Goal: Task Accomplishment & Management: Manage account settings

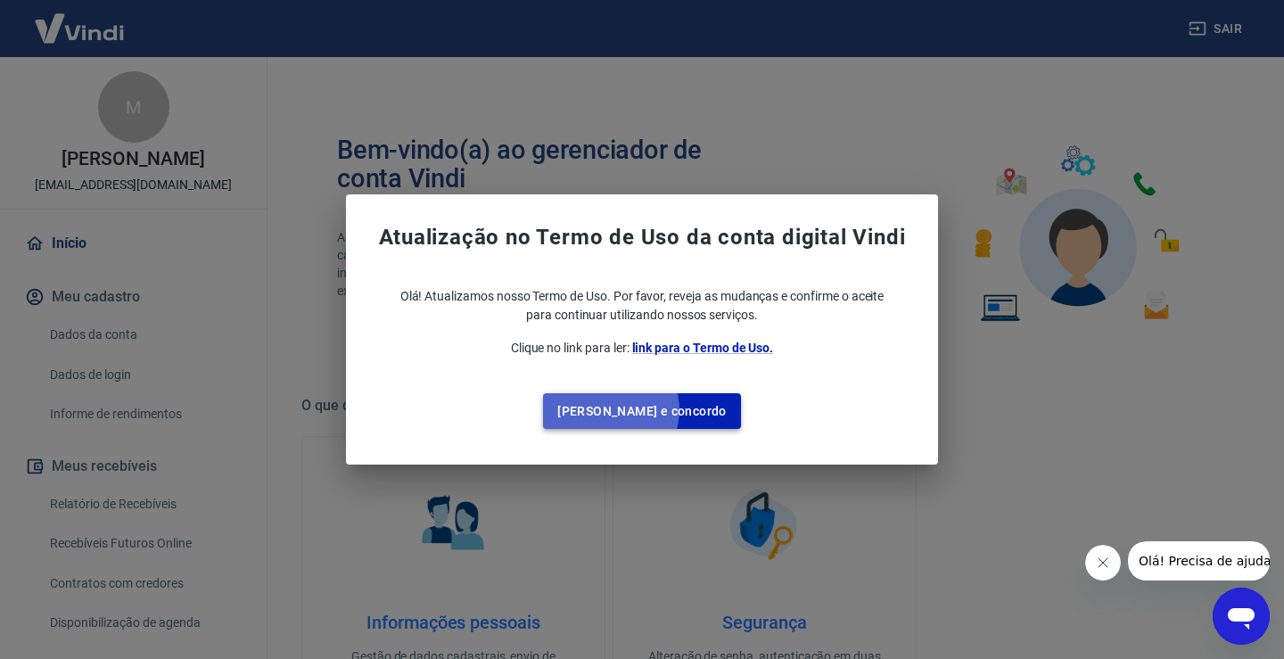
click at [647, 410] on button "[PERSON_NAME] e concordo" at bounding box center [642, 411] width 198 height 37
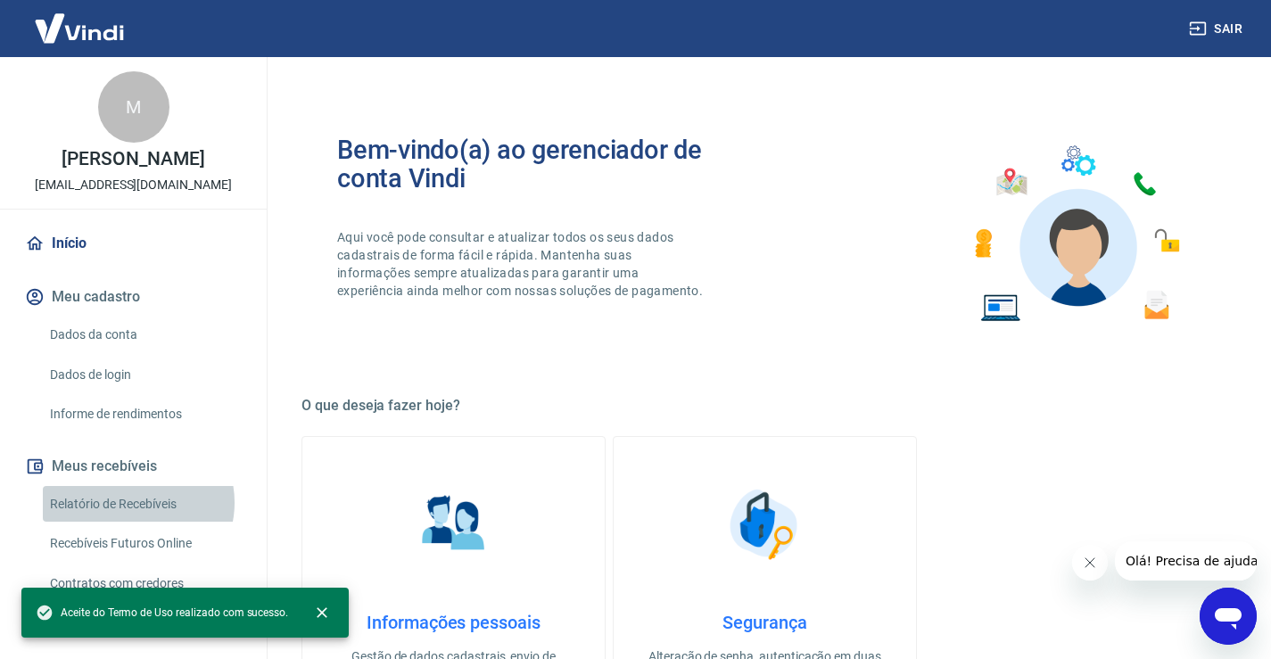
click at [137, 502] on link "Relatório de Recebíveis" at bounding box center [144, 504] width 202 height 37
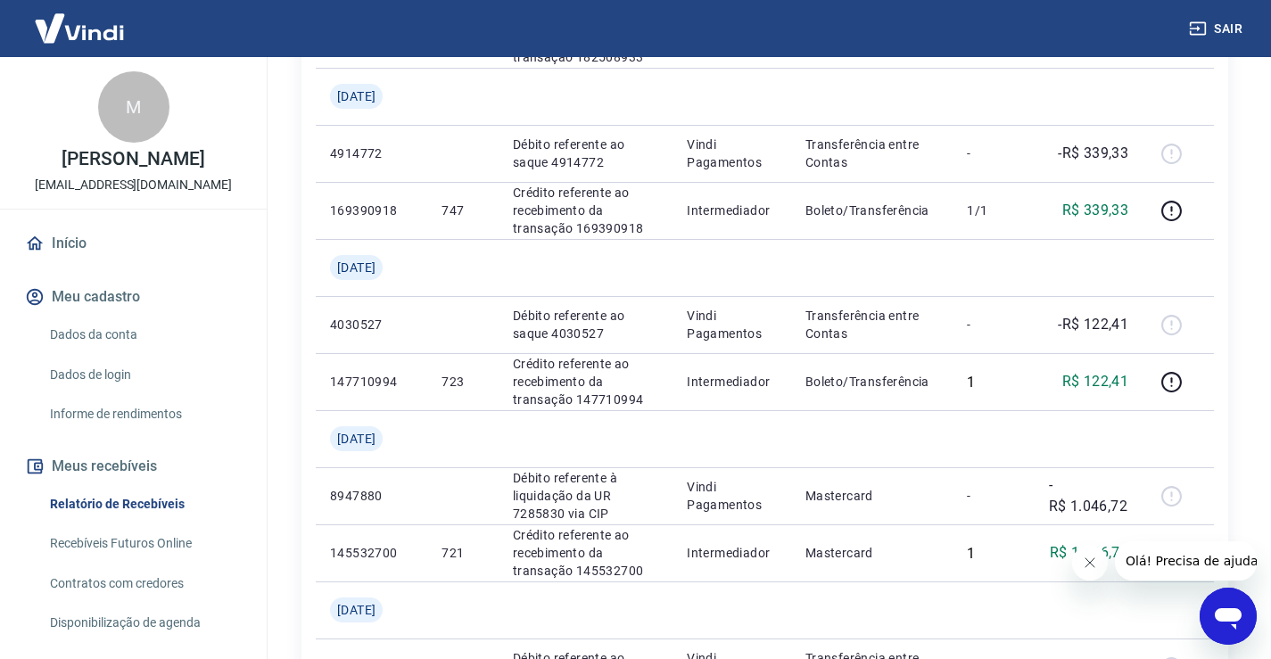
scroll to position [1248, 0]
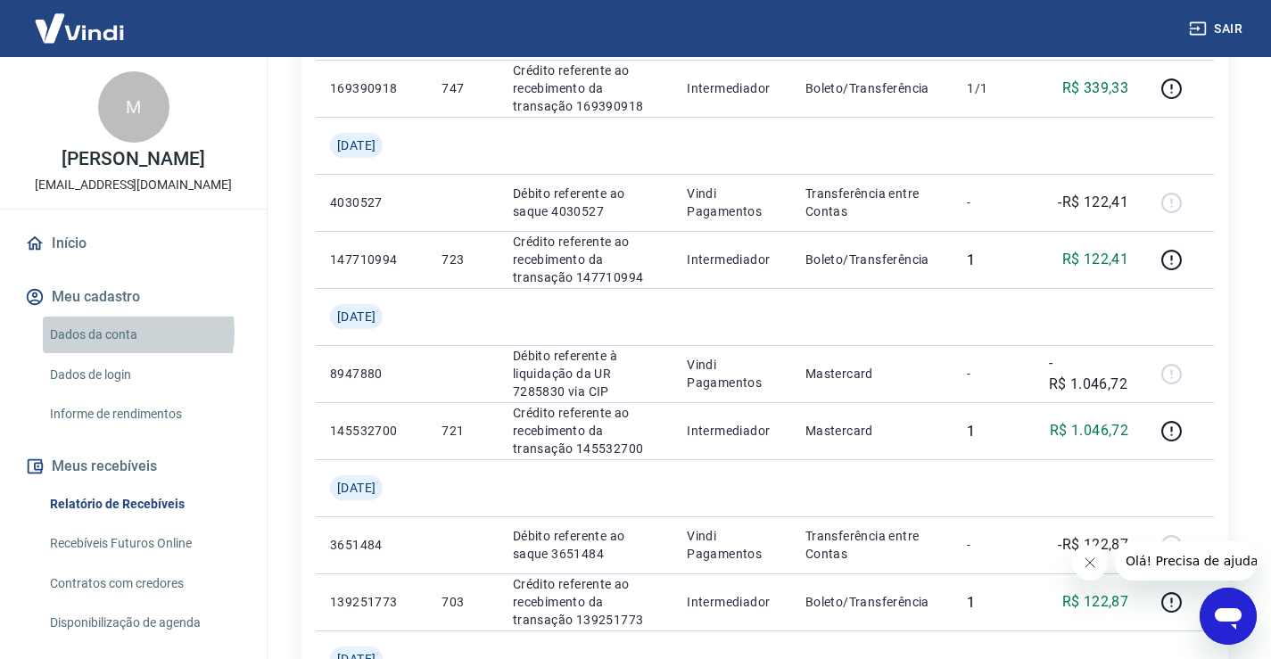
click at [121, 332] on link "Dados da conta" at bounding box center [144, 335] width 202 height 37
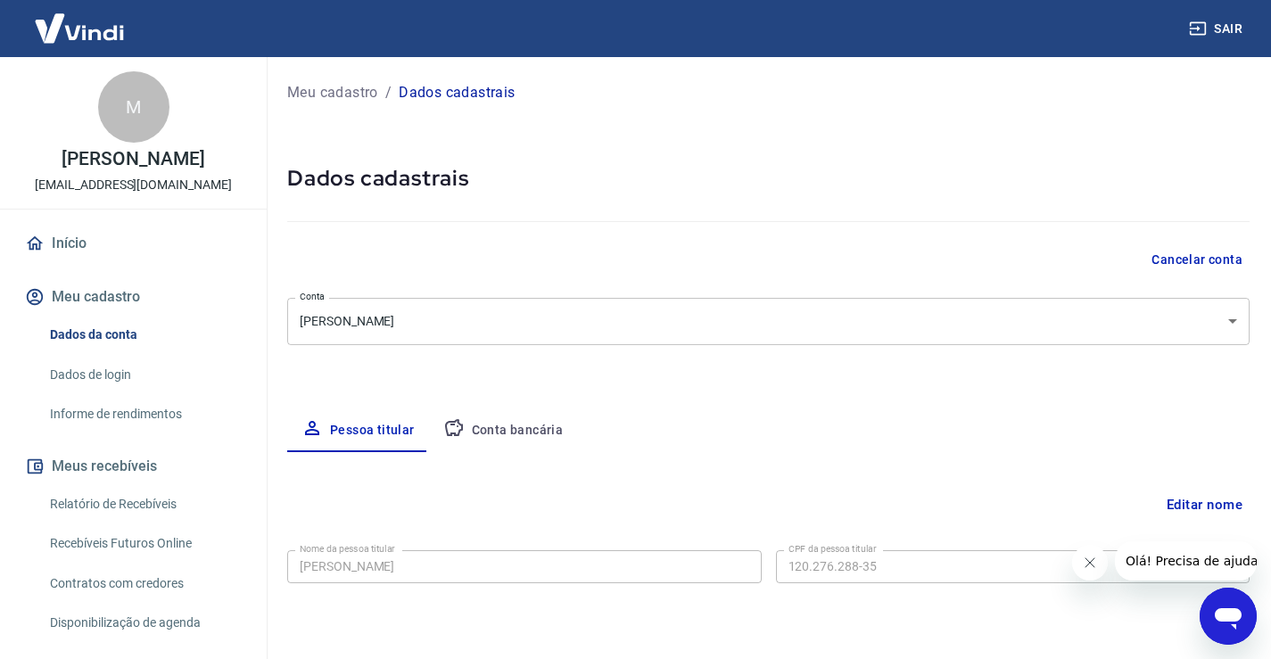
select select "SP"
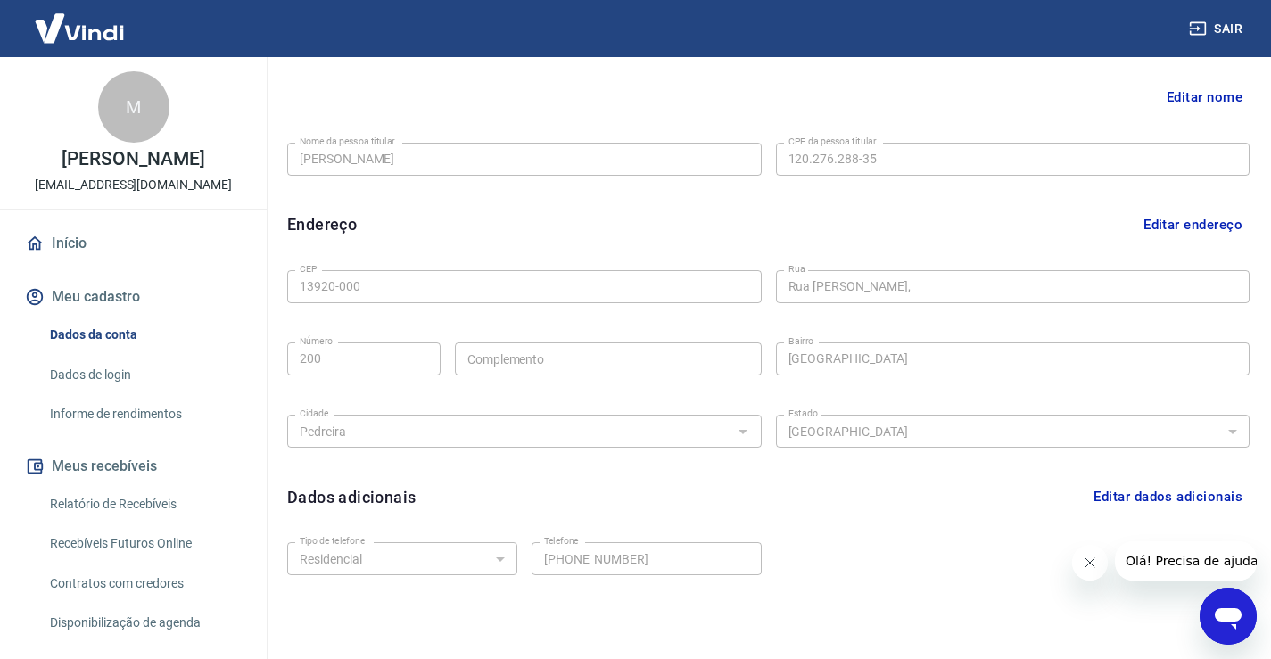
scroll to position [482, 0]
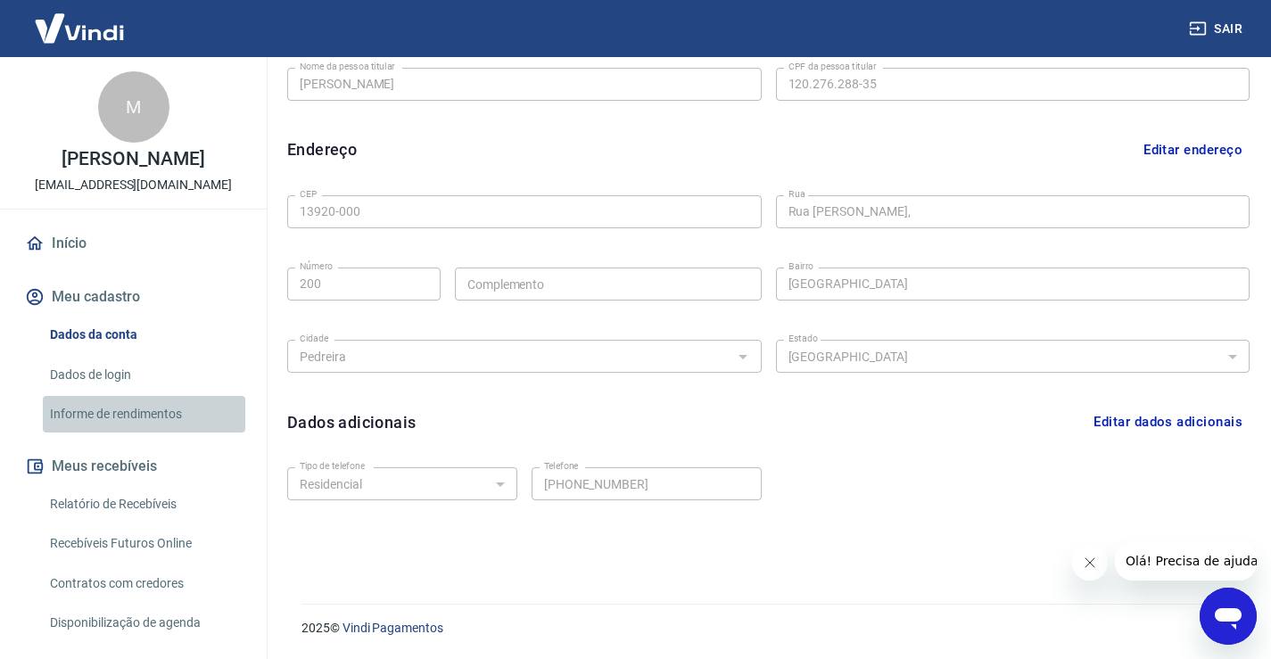
click at [151, 412] on link "Informe de rendimentos" at bounding box center [144, 414] width 202 height 37
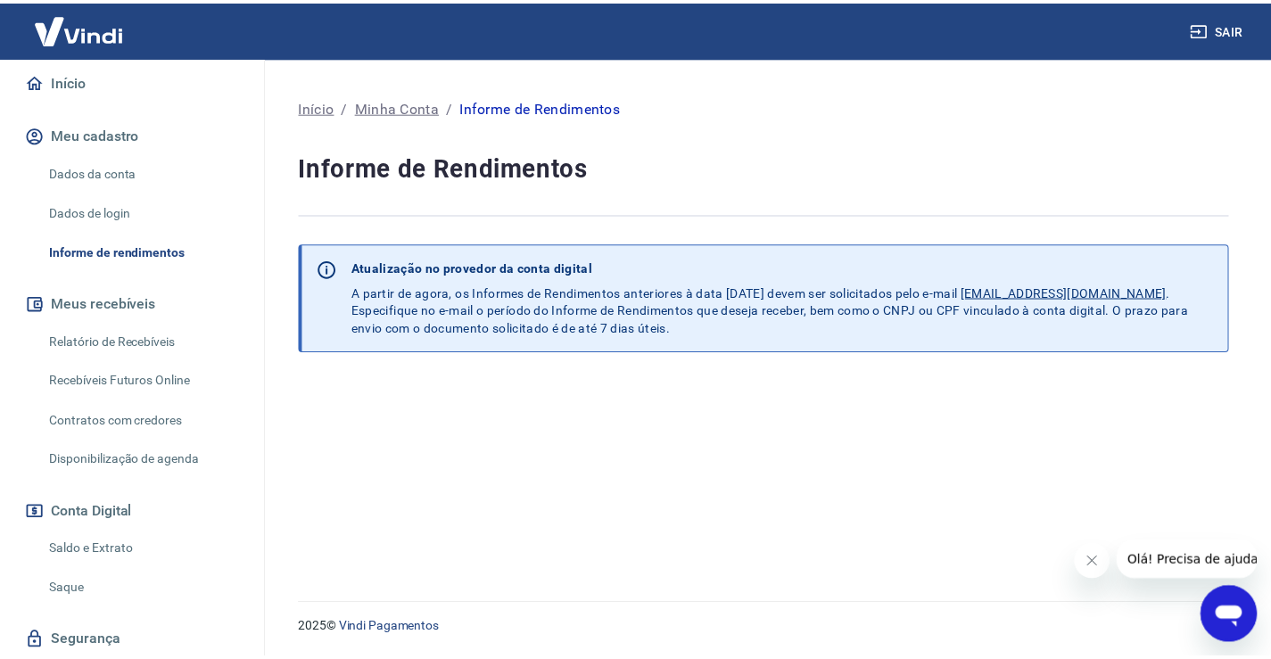
scroll to position [218, 0]
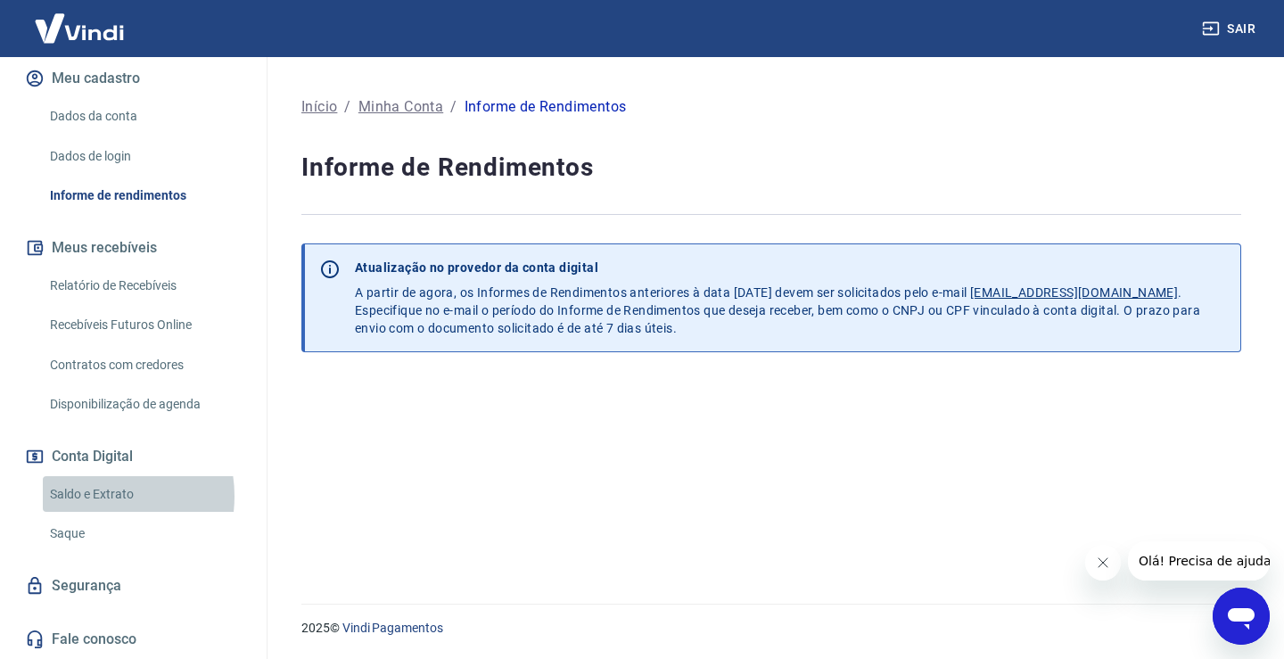
click at [90, 496] on link "Saldo e Extrato" at bounding box center [144, 494] width 202 height 37
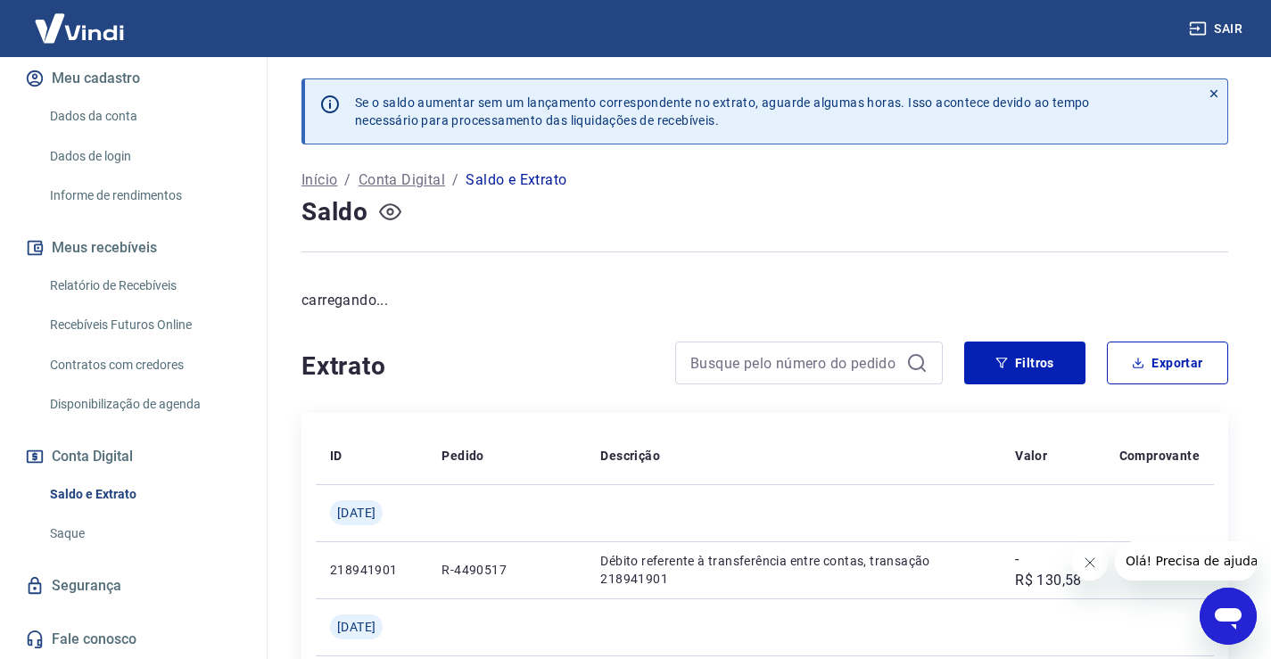
click at [387, 212] on icon "button" at bounding box center [389, 212] width 7 height 7
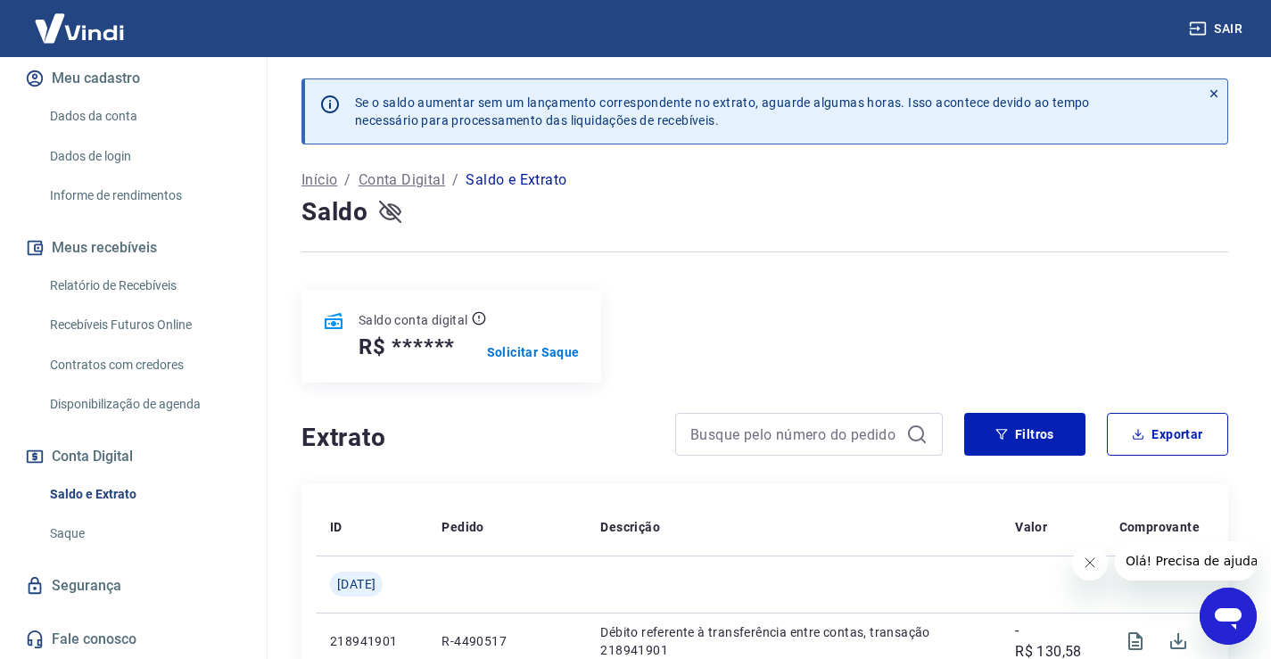
click at [334, 317] on icon at bounding box center [333, 321] width 21 height 21
click at [385, 215] on icon "button" at bounding box center [390, 212] width 22 height 22
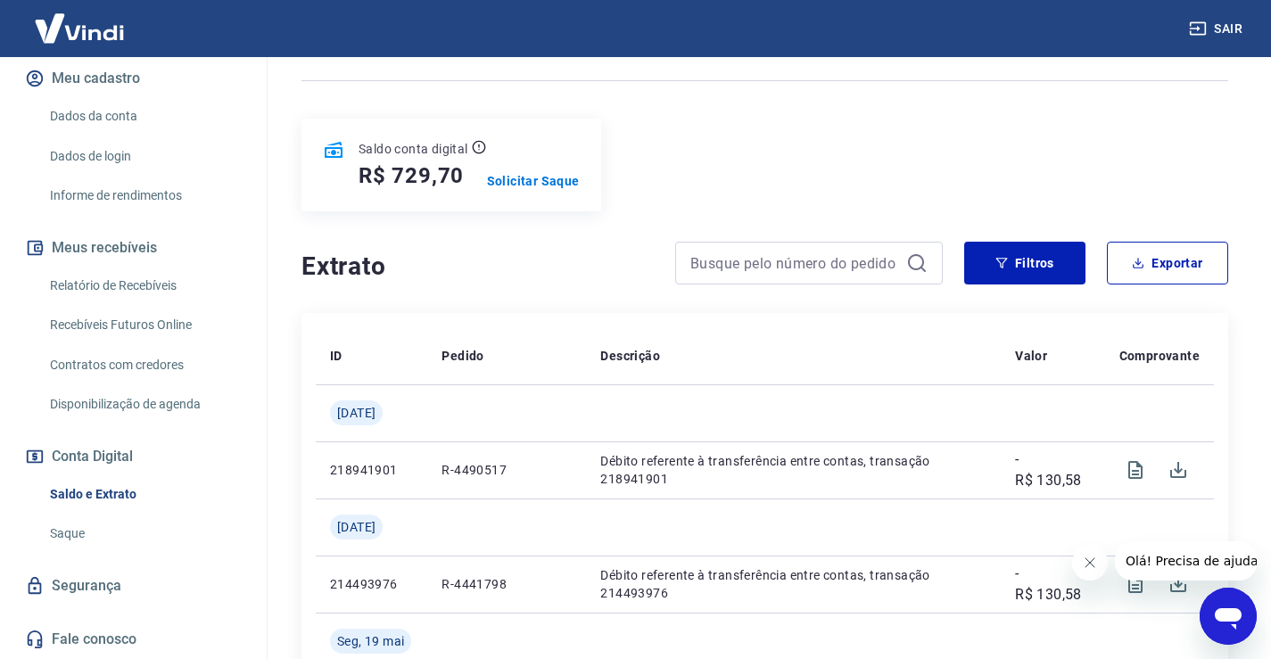
scroll to position [178, 0]
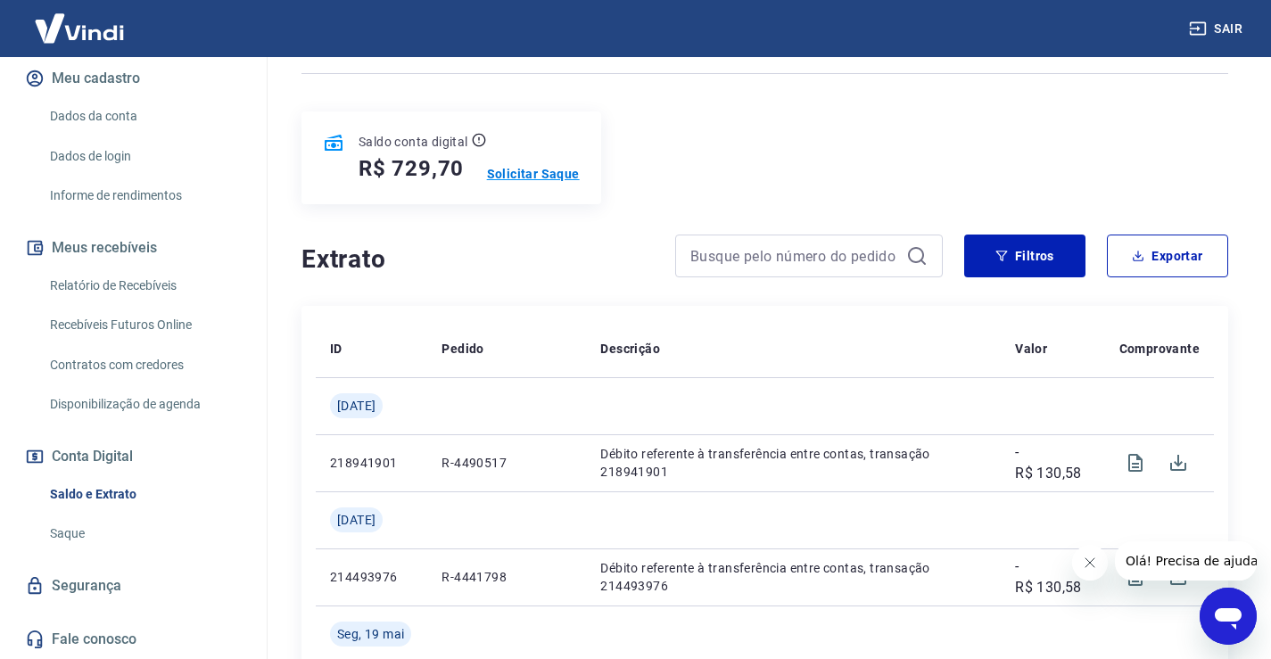
click at [515, 172] on p "Solicitar Saque" at bounding box center [533, 174] width 93 height 18
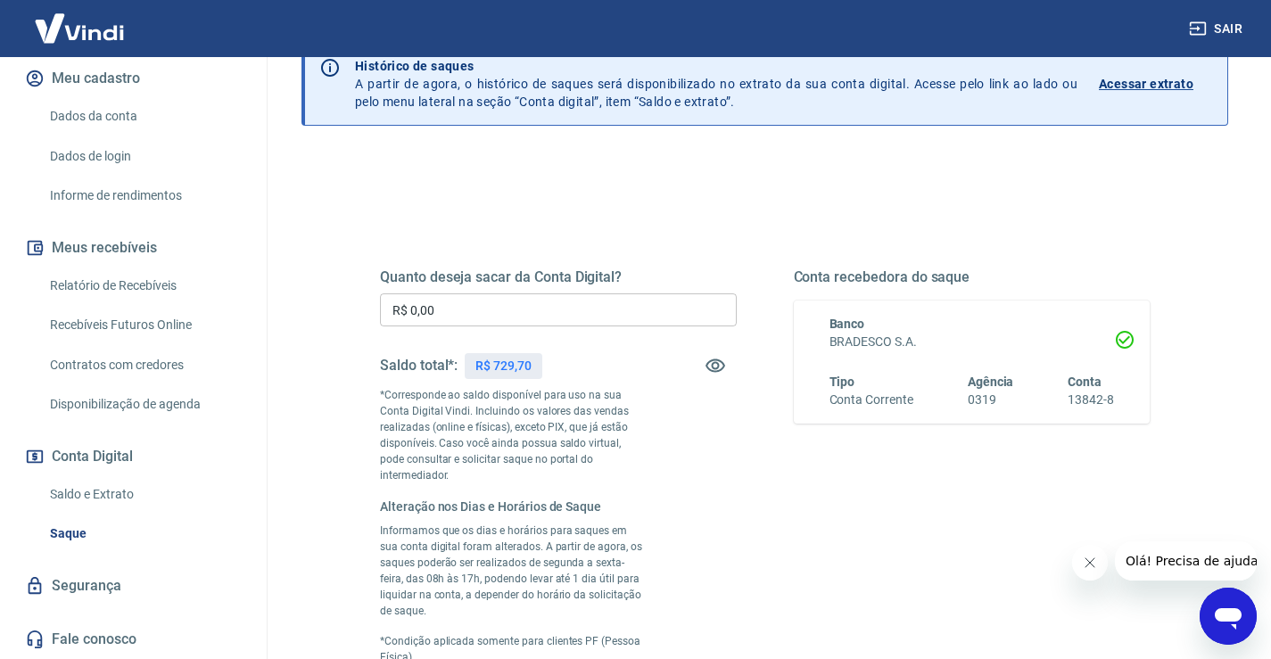
scroll to position [89, 0]
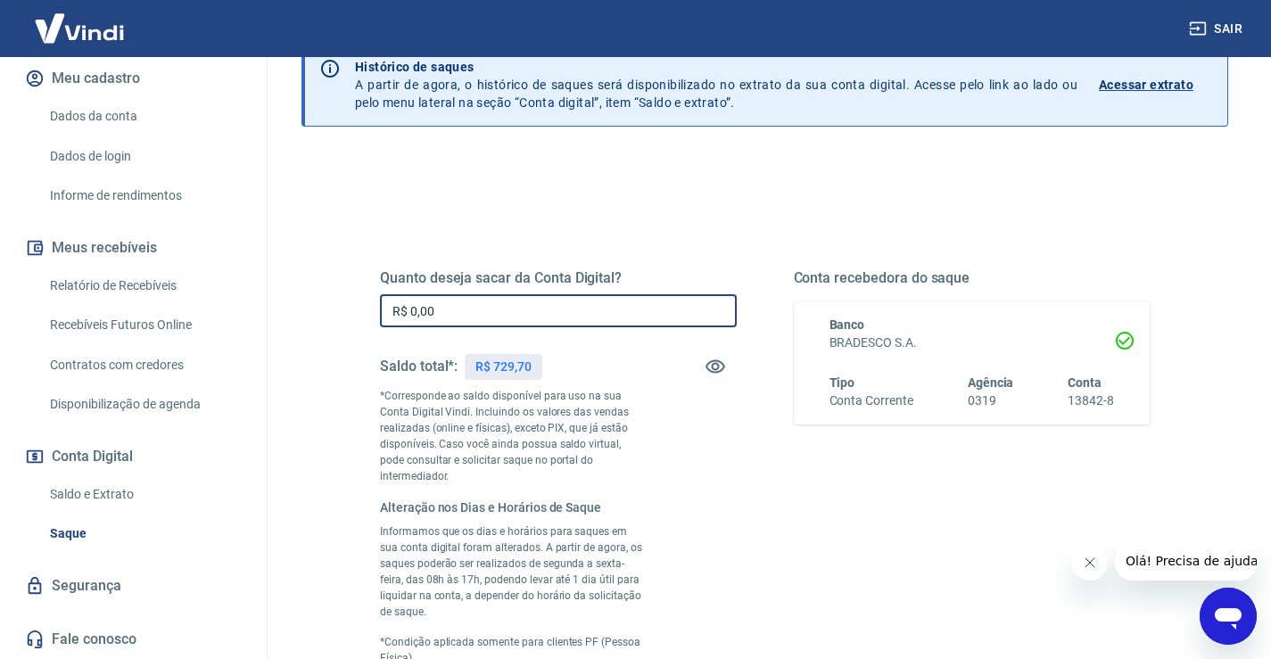
click at [443, 303] on input "R$ 0,00" at bounding box center [558, 310] width 357 height 33
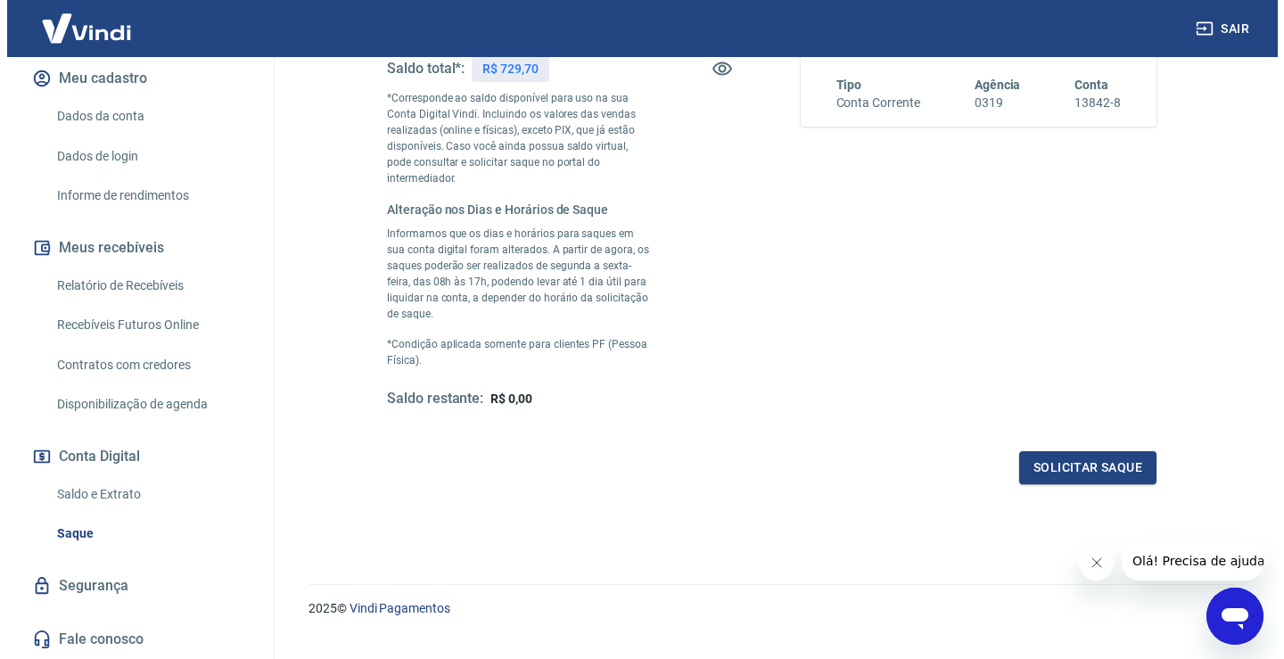
scroll to position [389, 0]
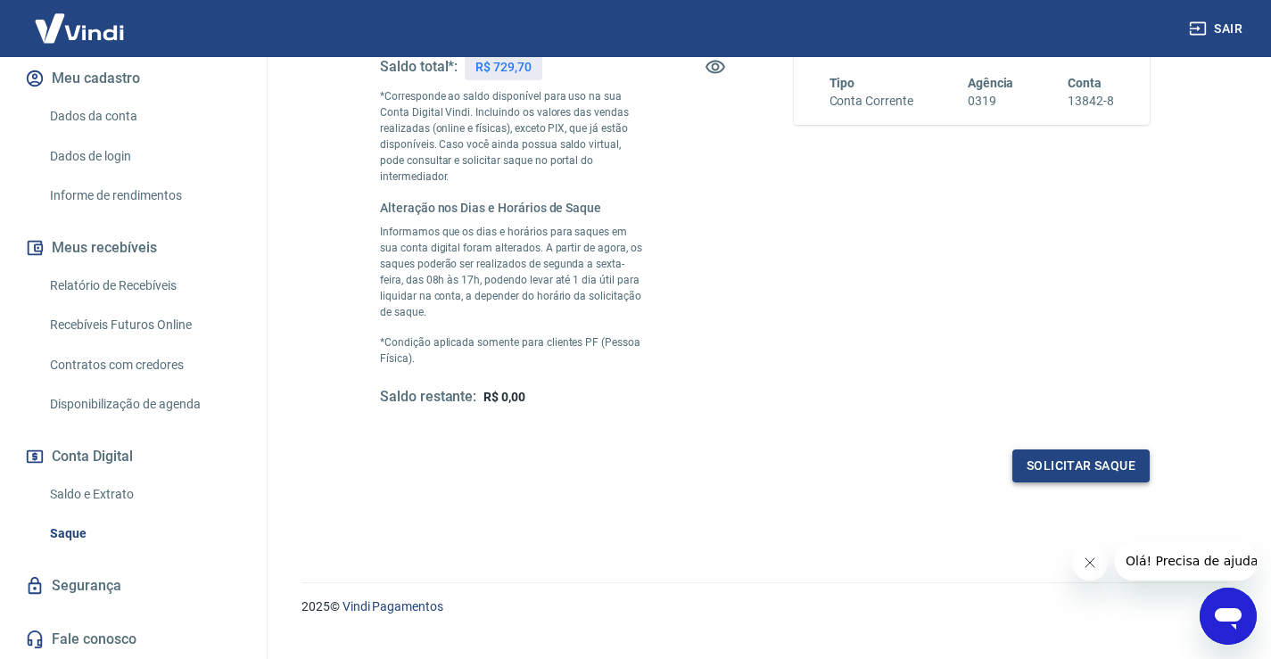
type input "R$ 729,70"
click at [1085, 449] on button "Solicitar saque" at bounding box center [1080, 465] width 137 height 33
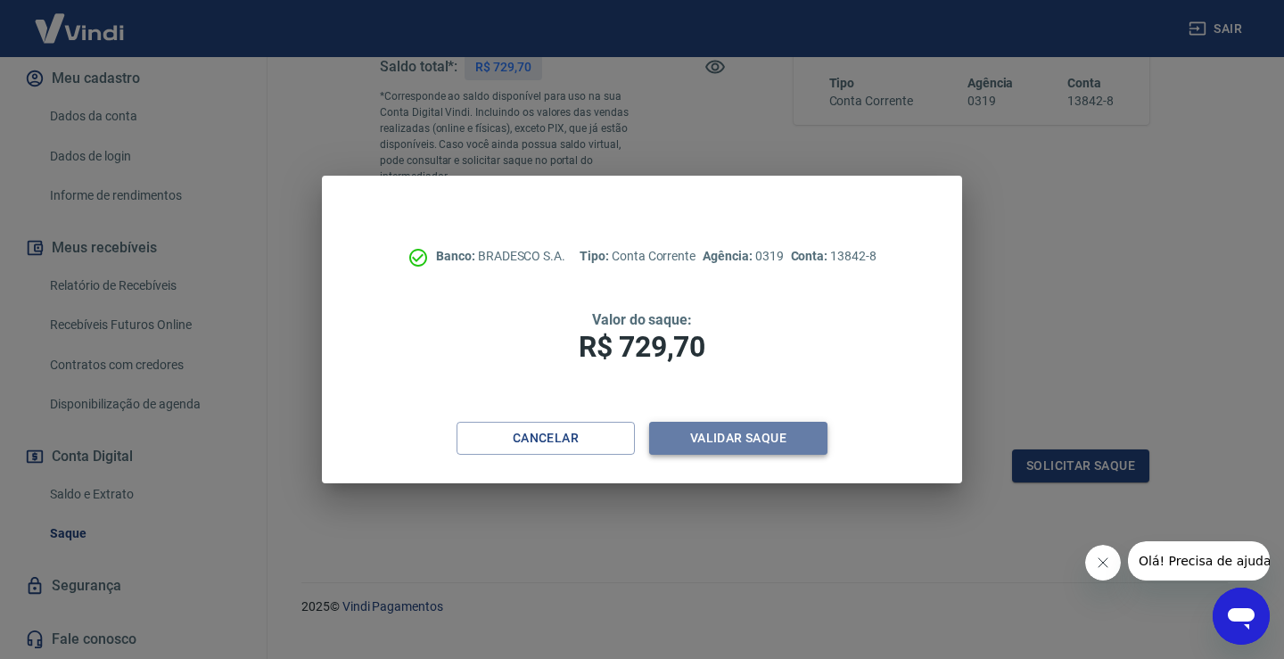
click at [766, 439] on button "Validar saque" at bounding box center [738, 438] width 178 height 33
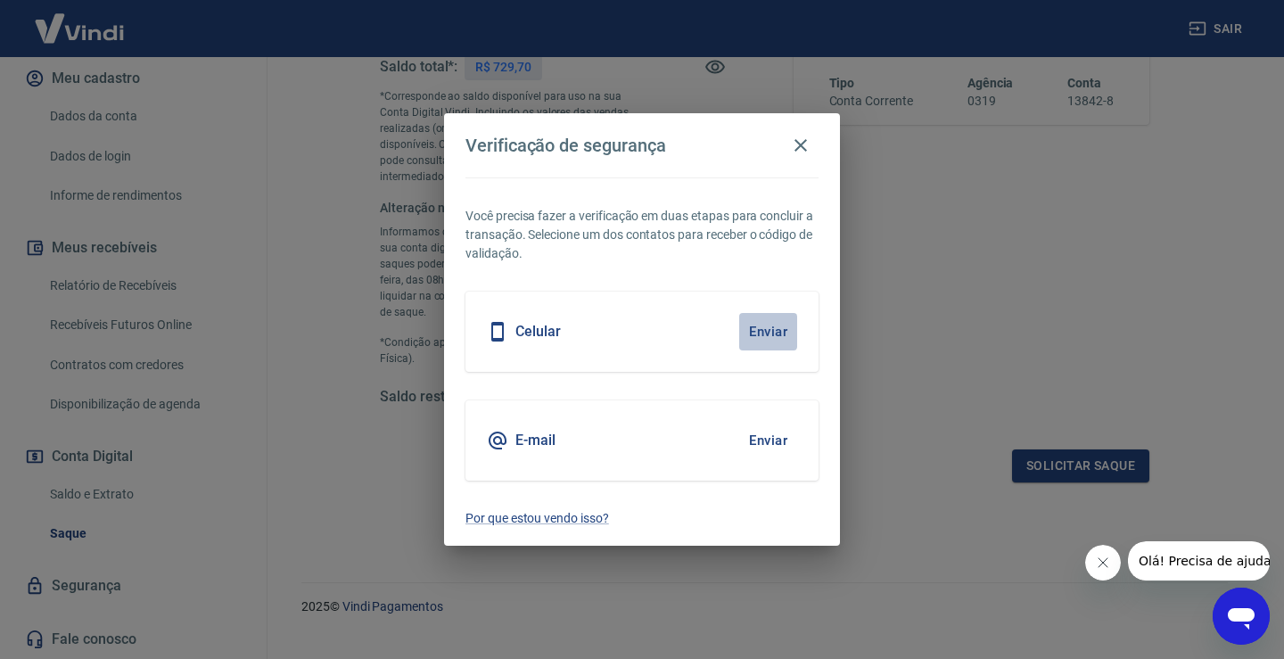
click at [764, 328] on button "Enviar" at bounding box center [768, 331] width 58 height 37
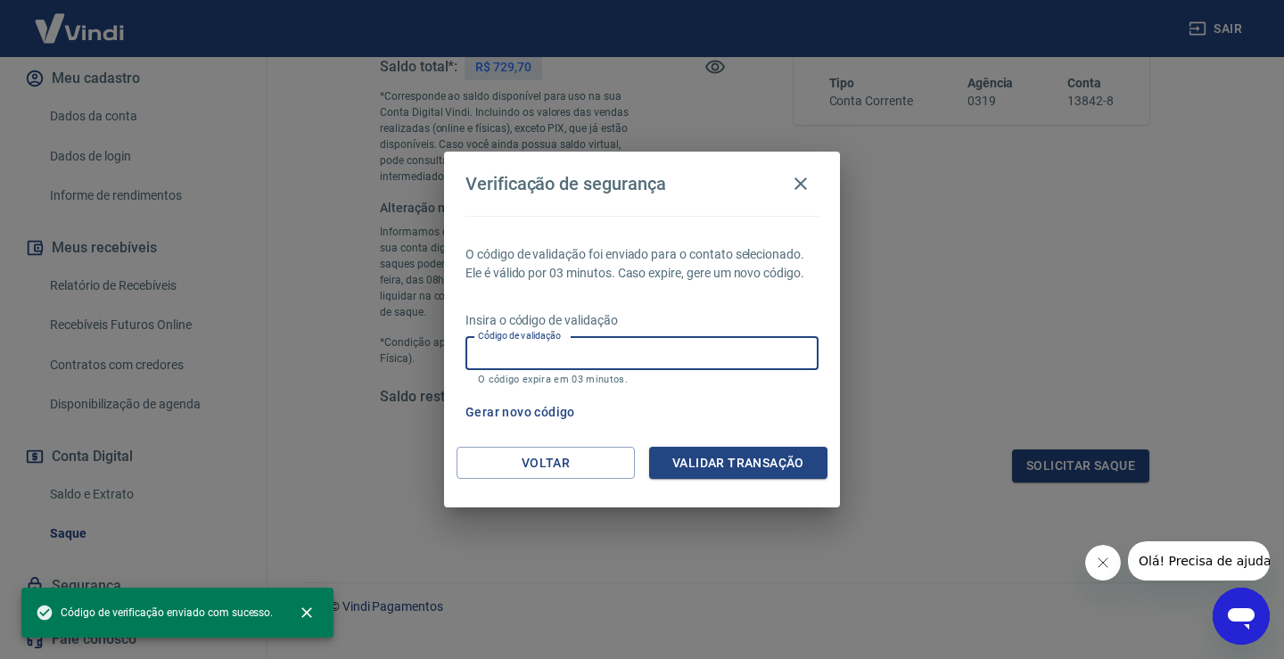
click at [543, 345] on input "Código de validação" at bounding box center [641, 353] width 353 height 33
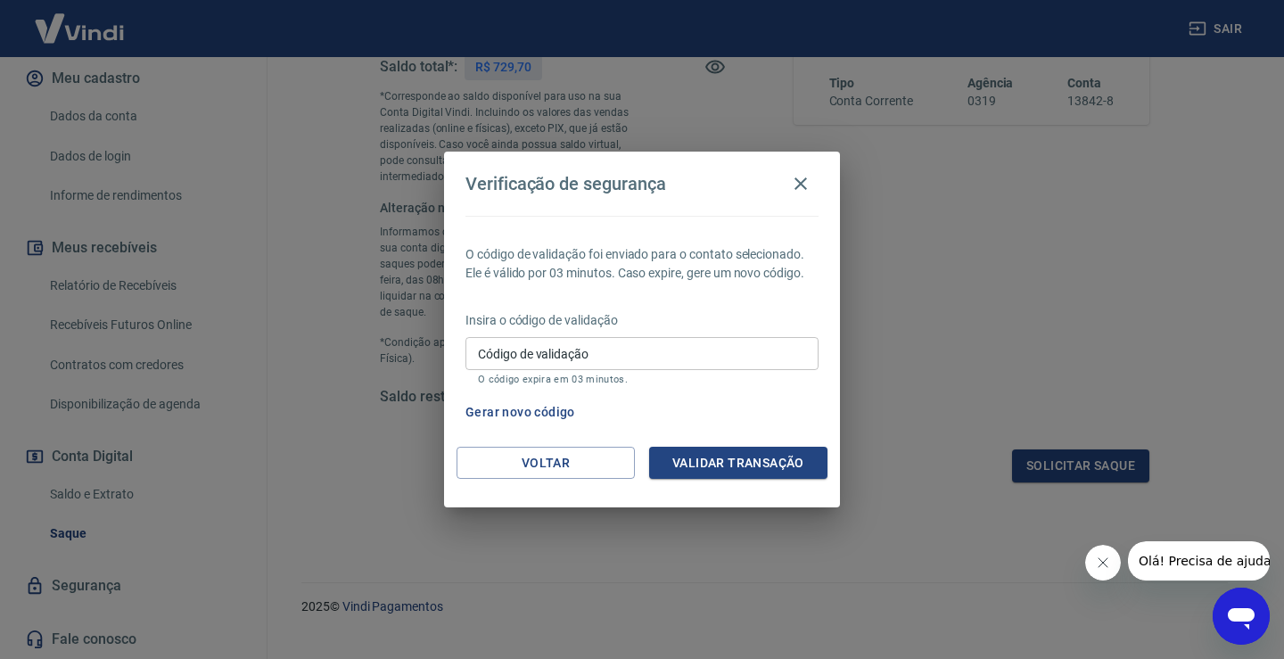
drag, startPoint x: 698, startPoint y: 173, endPoint x: 731, endPoint y: 190, distance: 37.1
click at [731, 191] on div "Verificação de segurança" at bounding box center [641, 184] width 353 height 36
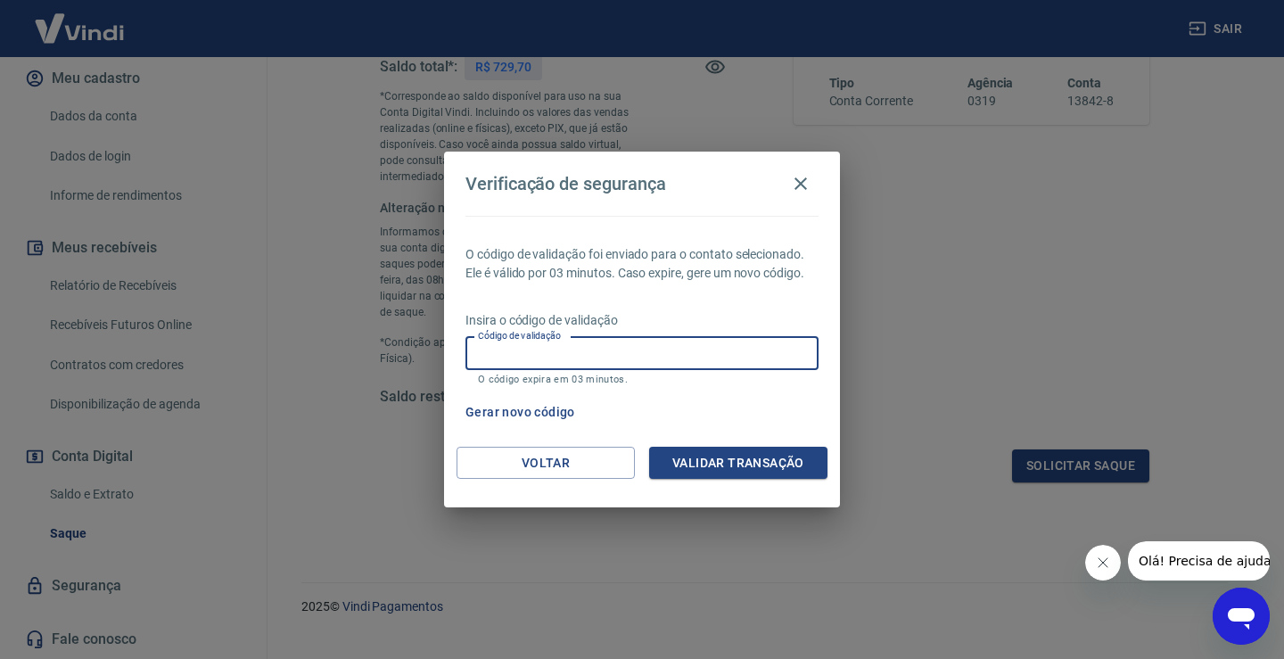
click at [600, 348] on input "Código de validação" at bounding box center [641, 353] width 353 height 33
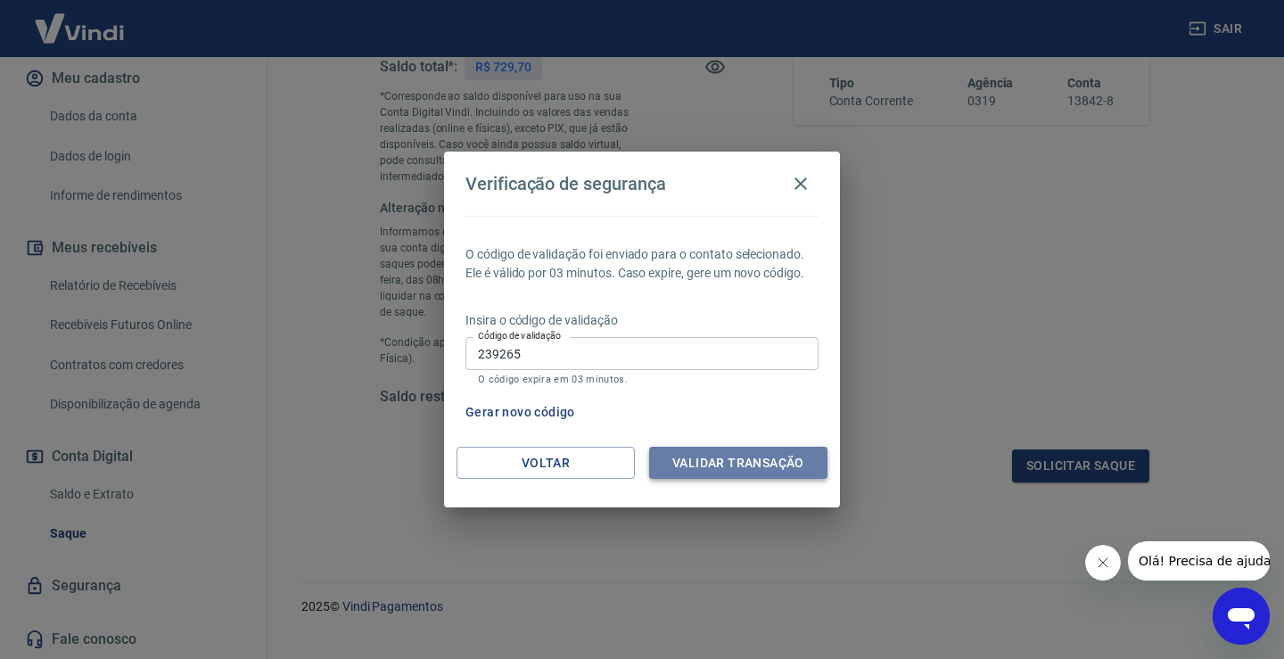
click at [712, 459] on button "Validar transação" at bounding box center [738, 463] width 178 height 33
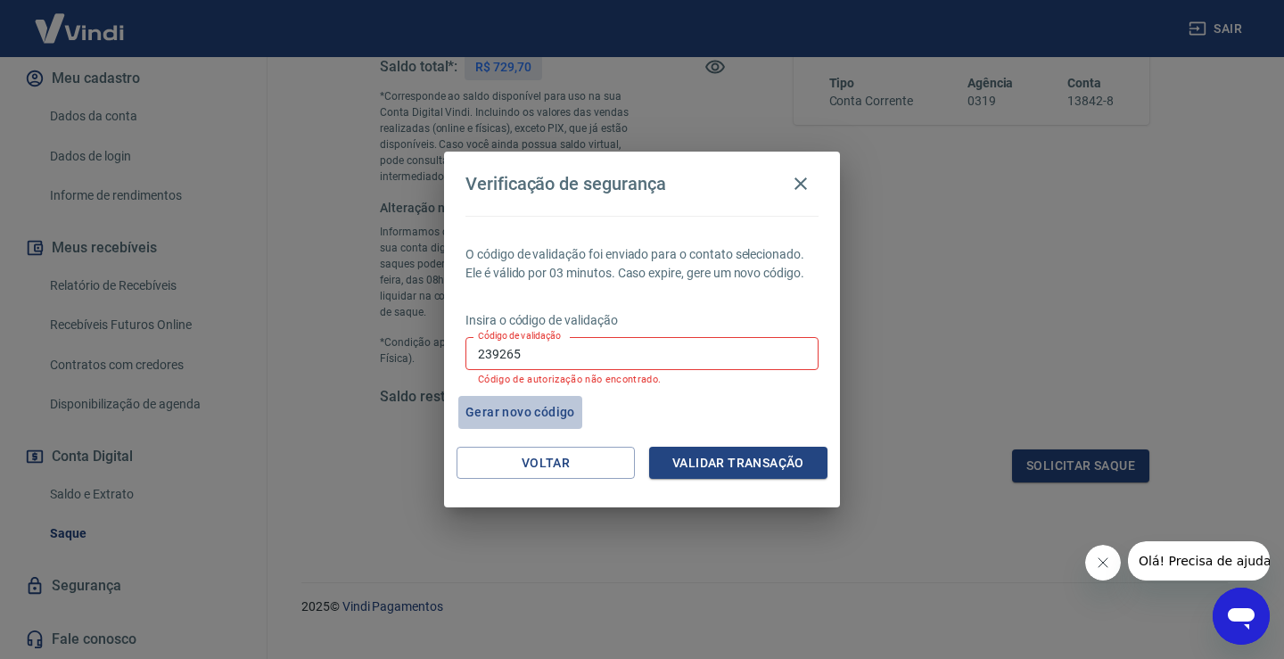
click at [517, 406] on button "Gerar novo código" at bounding box center [520, 412] width 124 height 33
click at [531, 355] on input "239265" at bounding box center [641, 353] width 353 height 33
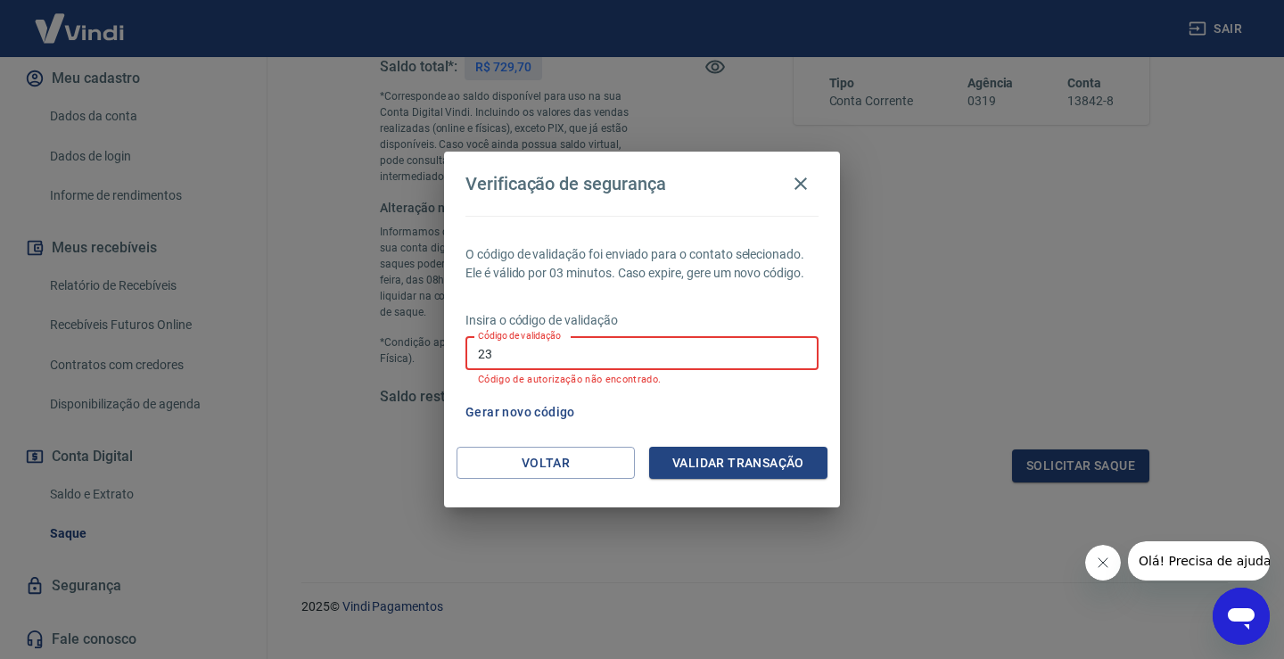
type input "2"
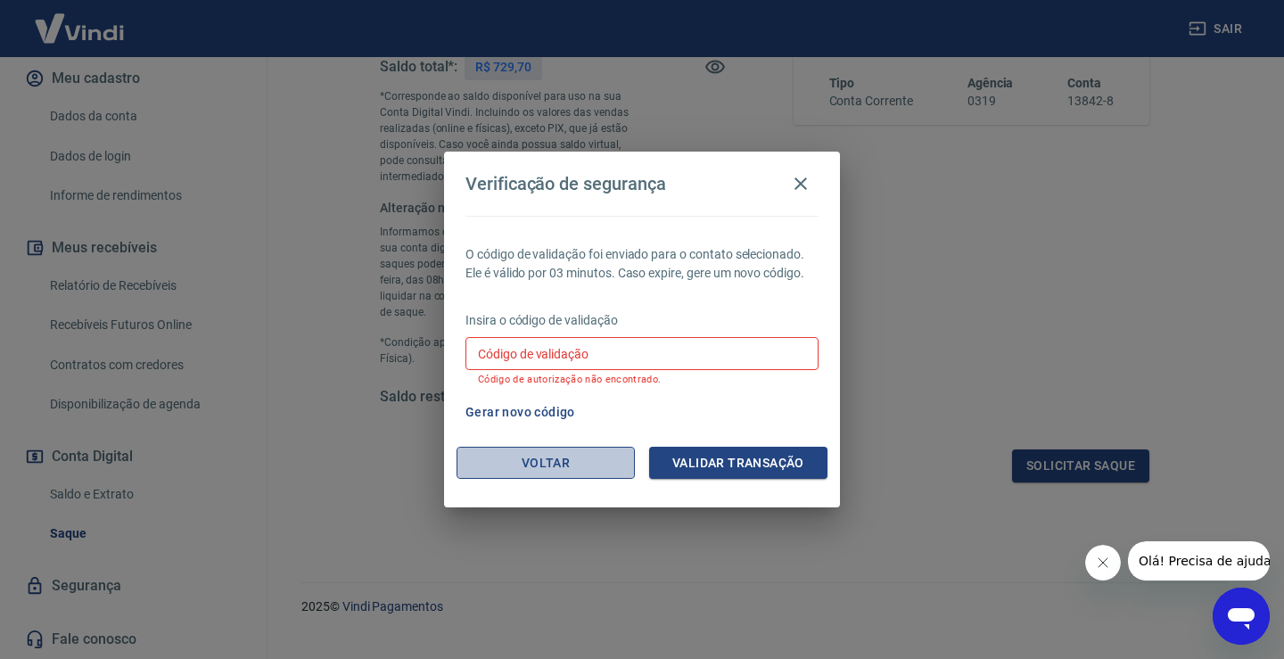
click at [557, 461] on button "Voltar" at bounding box center [546, 463] width 178 height 33
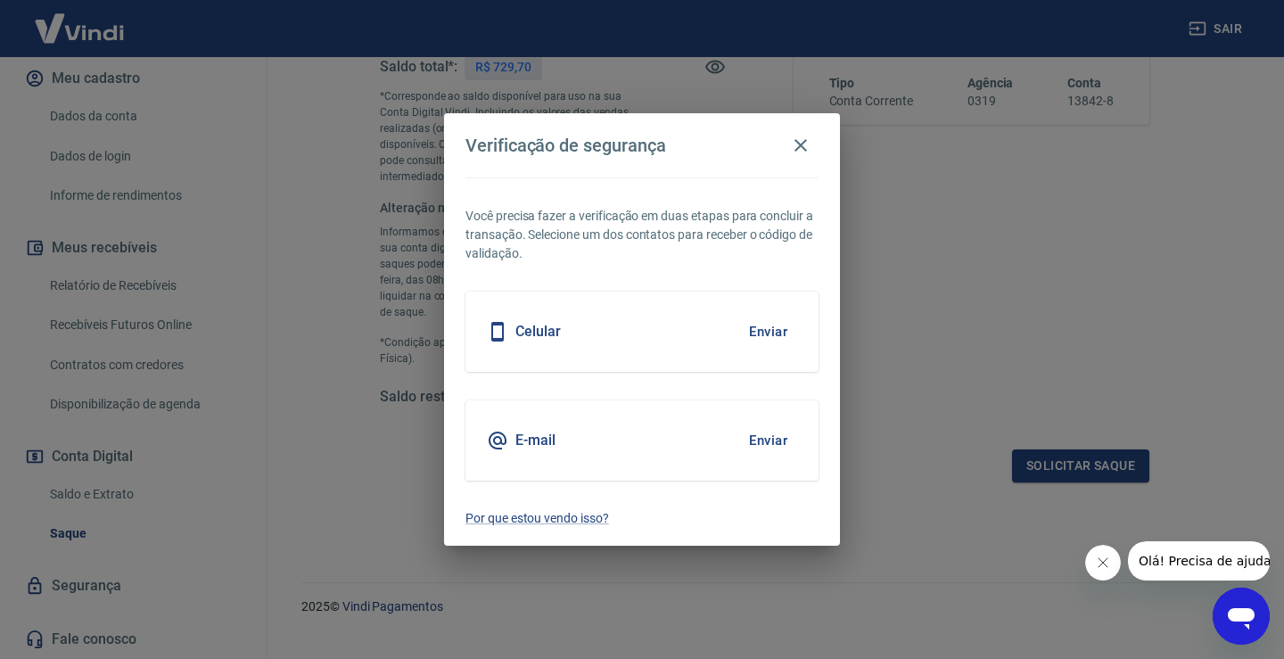
click at [498, 334] on icon at bounding box center [497, 331] width 21 height 21
click at [540, 337] on h5 "Celular" at bounding box center [537, 332] width 45 height 18
click at [761, 331] on button "Enviar" at bounding box center [768, 331] width 58 height 37
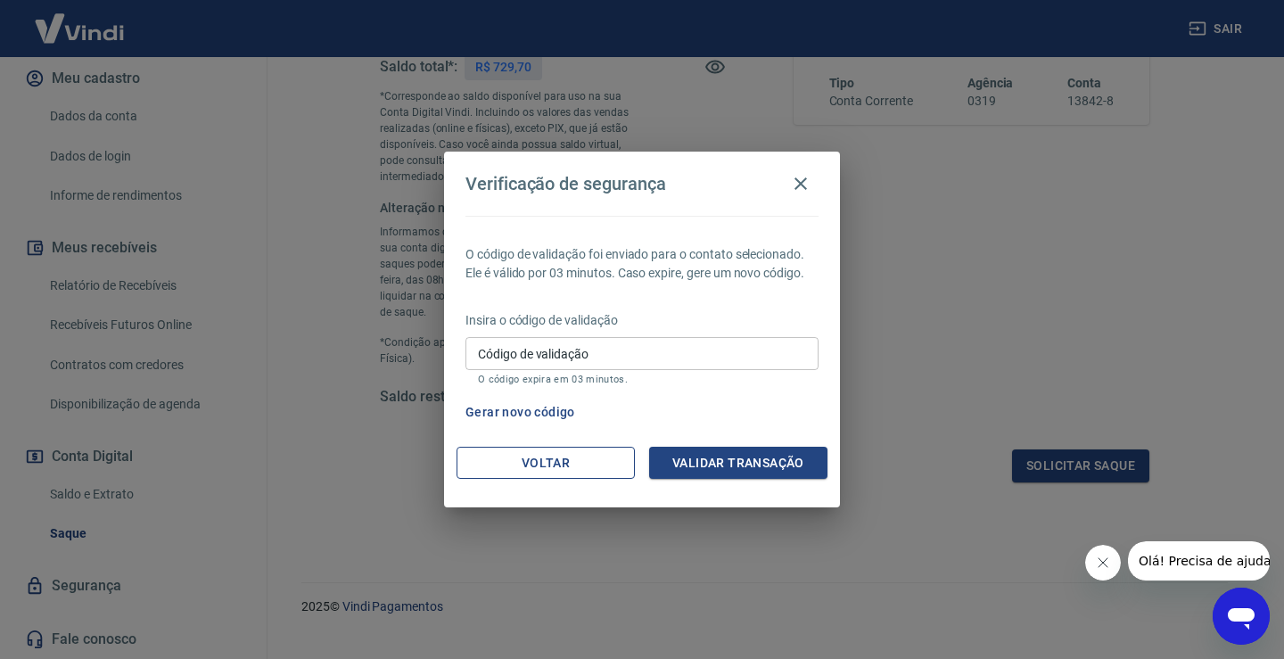
click at [555, 454] on button "Voltar" at bounding box center [546, 463] width 178 height 33
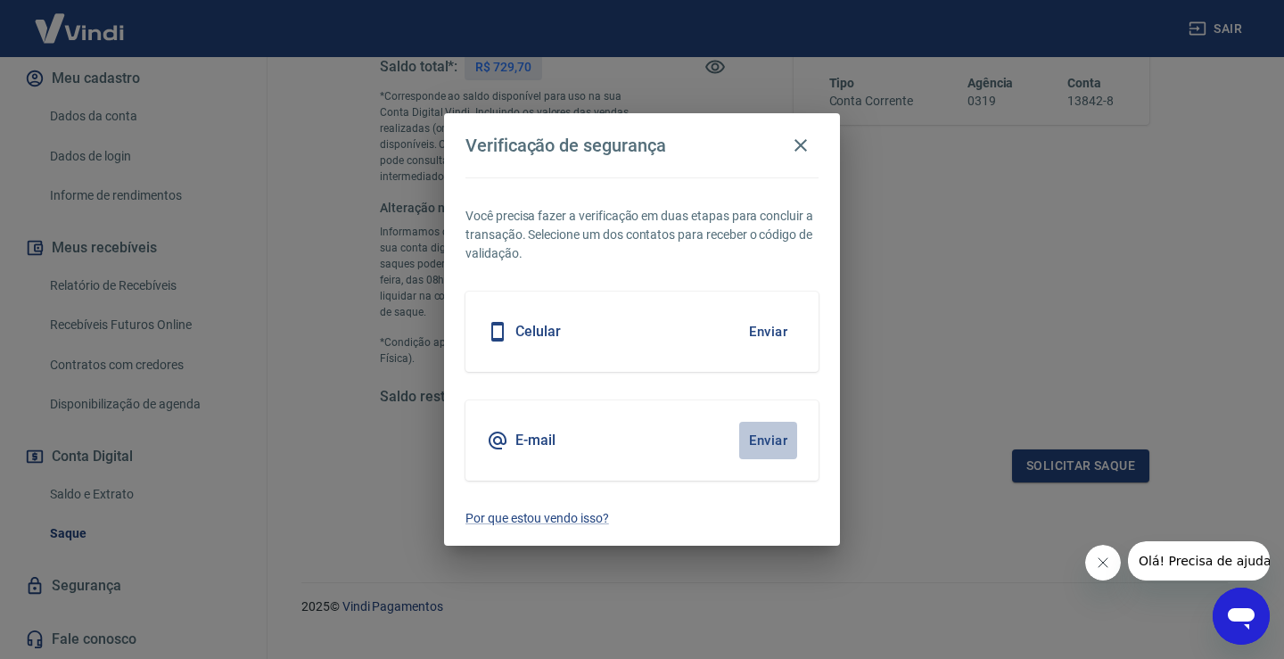
click at [771, 441] on button "Enviar" at bounding box center [768, 440] width 58 height 37
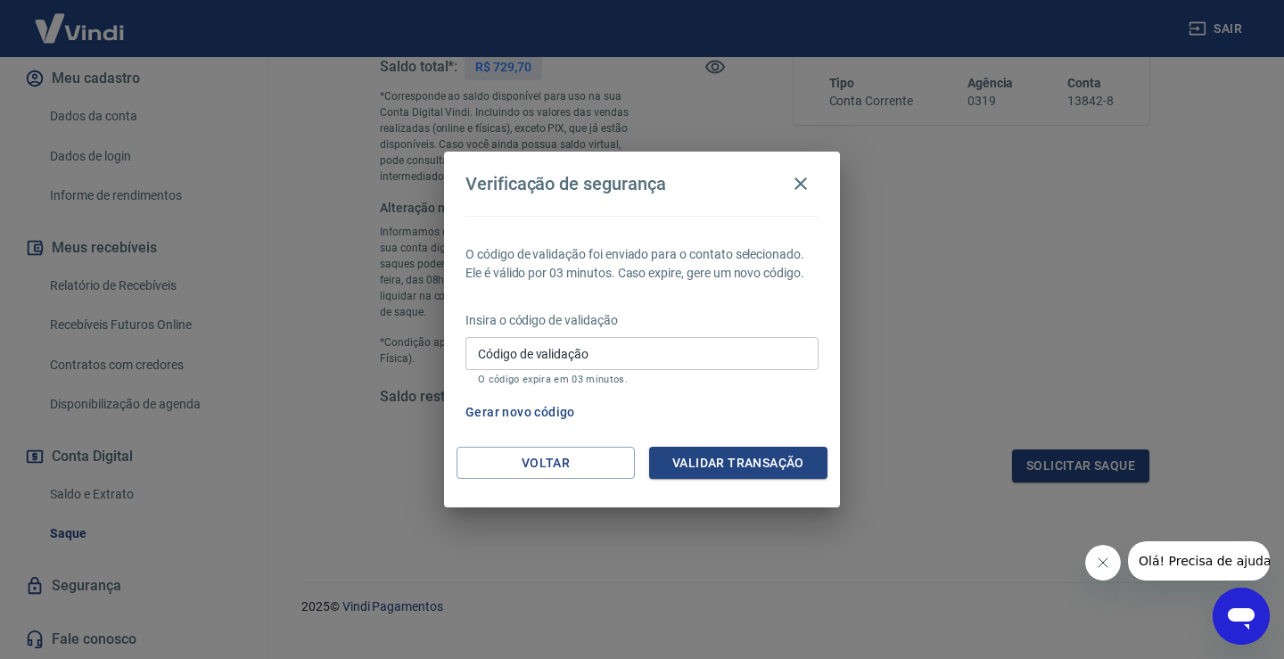
click at [591, 359] on input "Código de validação" at bounding box center [641, 353] width 353 height 33
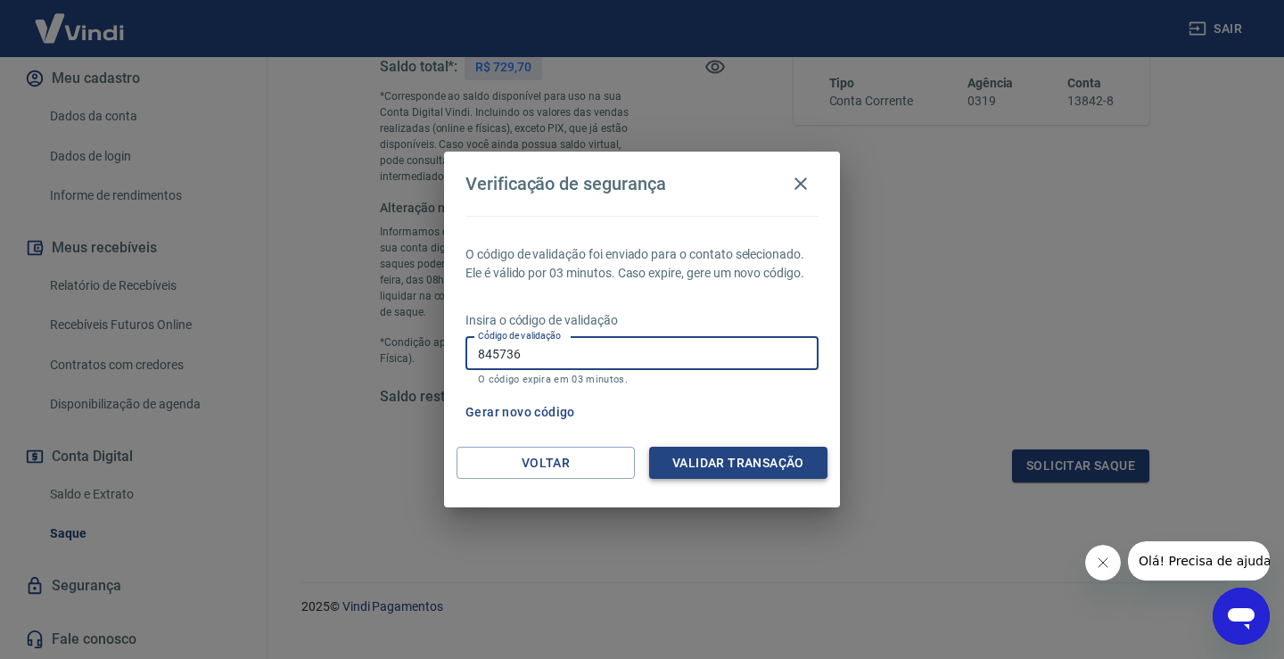
type input "845736"
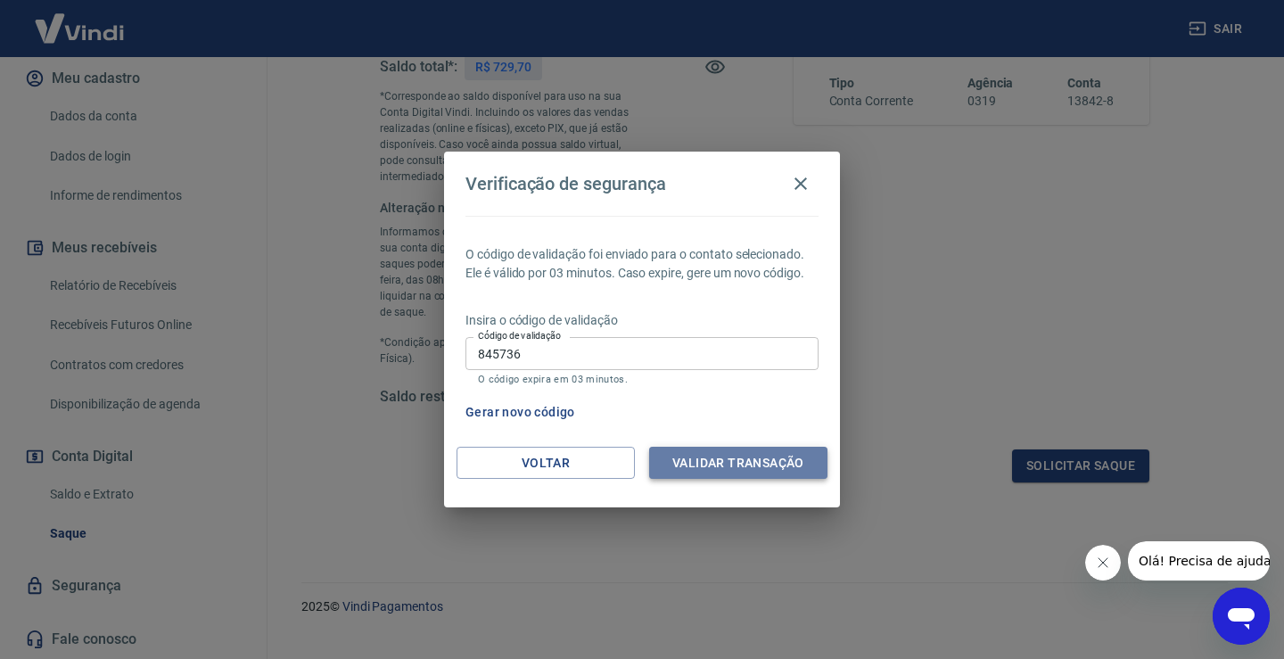
click at [753, 456] on button "Validar transação" at bounding box center [738, 463] width 178 height 33
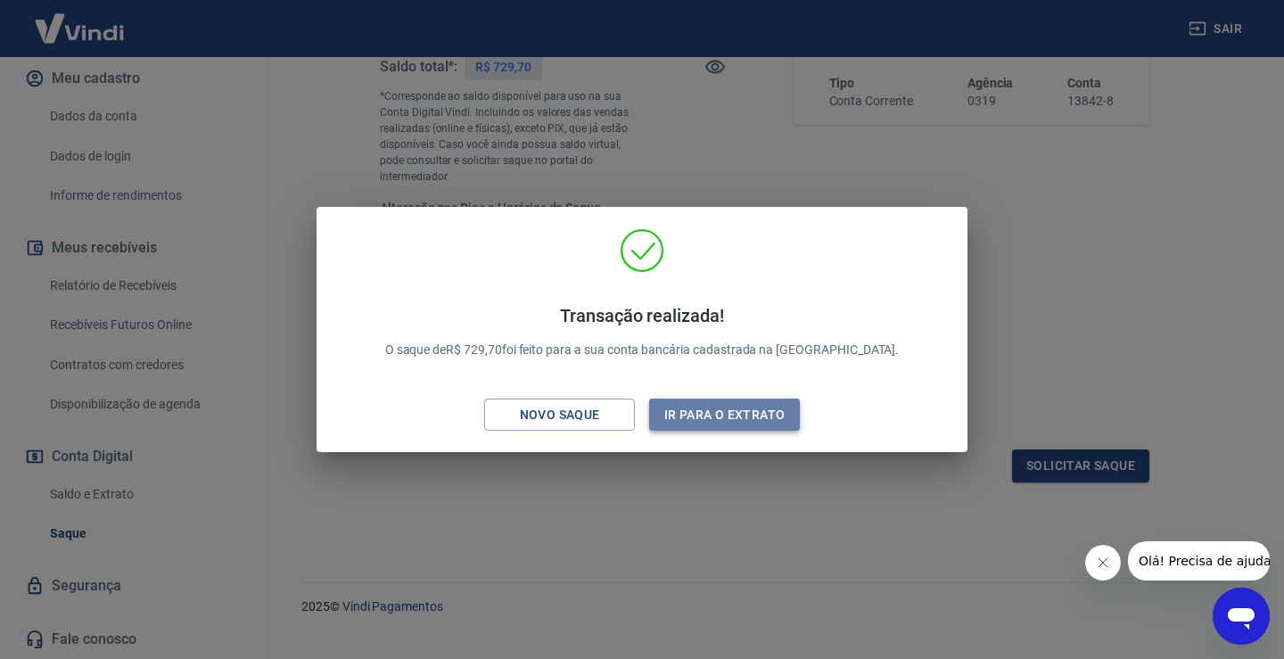
click at [717, 409] on button "Ir para o extrato" at bounding box center [724, 415] width 151 height 33
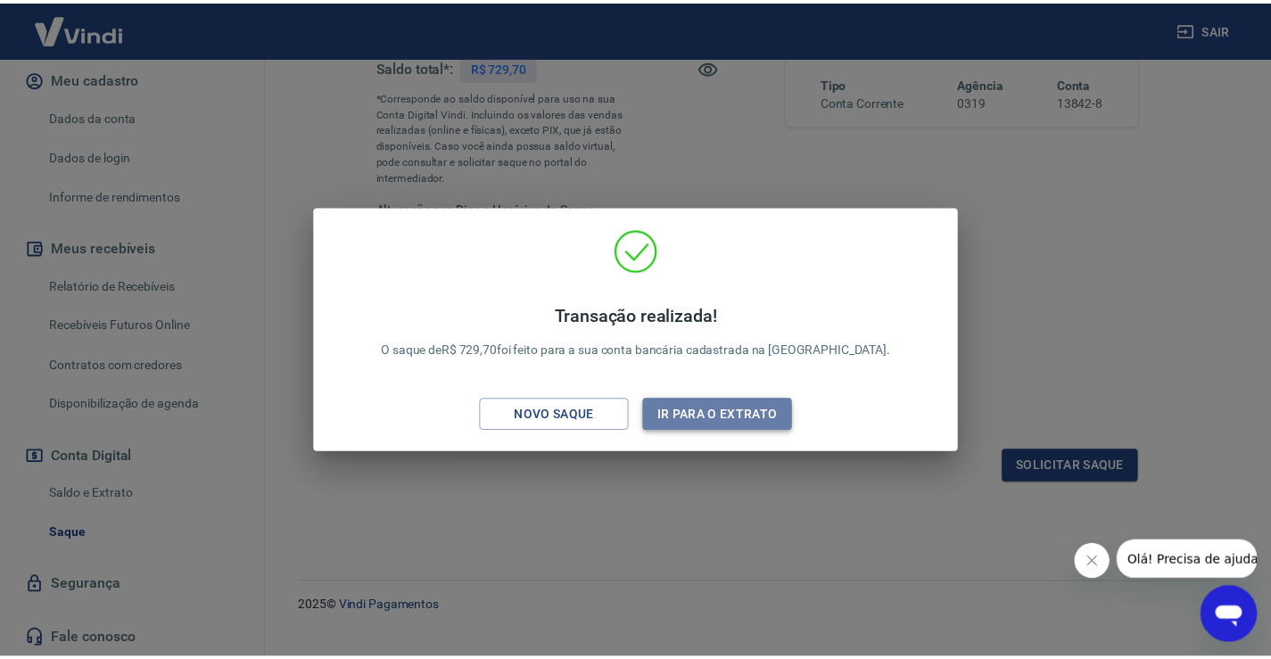
scroll to position [223, 0]
